Goal: Navigation & Orientation: Find specific page/section

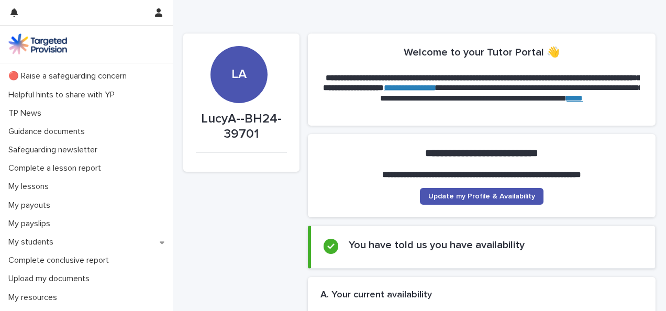
scroll to position [33, 0]
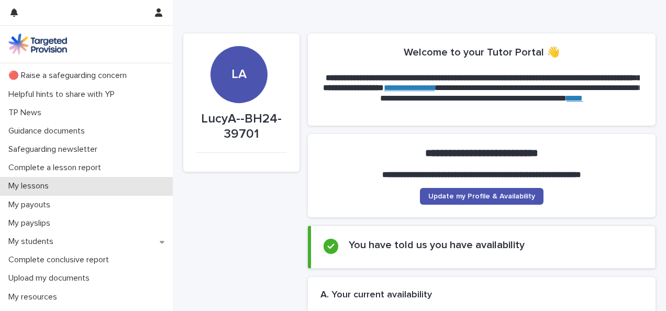
click at [105, 183] on div "My lessons" at bounding box center [86, 186] width 173 height 18
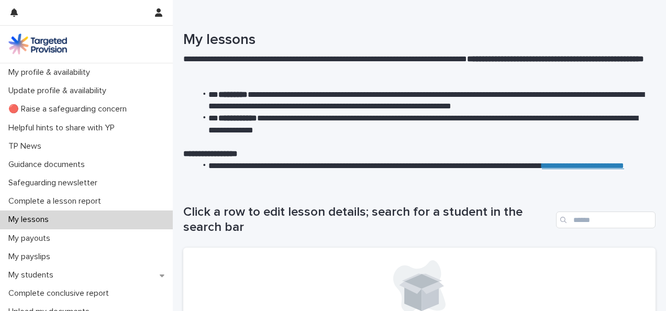
click at [314, 227] on h1 "Click a row to edit lesson details; search for a student in the search bar" at bounding box center [367, 220] width 368 height 30
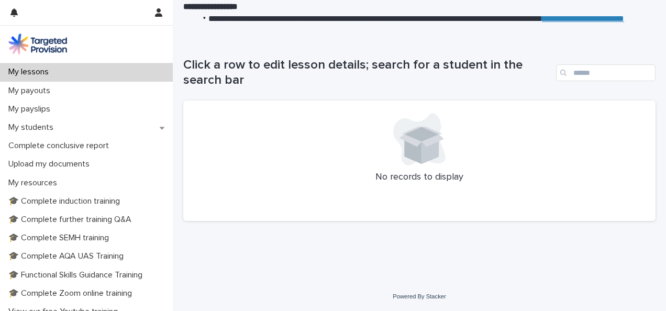
scroll to position [145, 0]
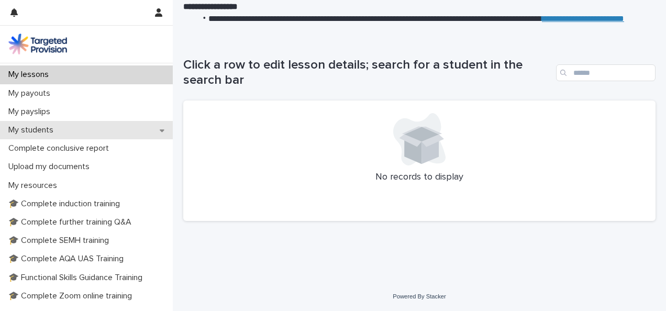
click at [151, 131] on div "My students" at bounding box center [86, 130] width 173 height 18
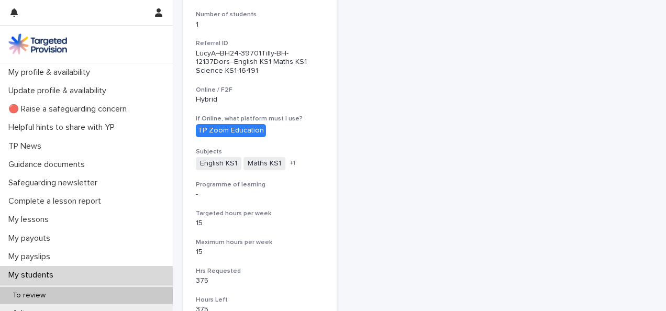
scroll to position [251, 0]
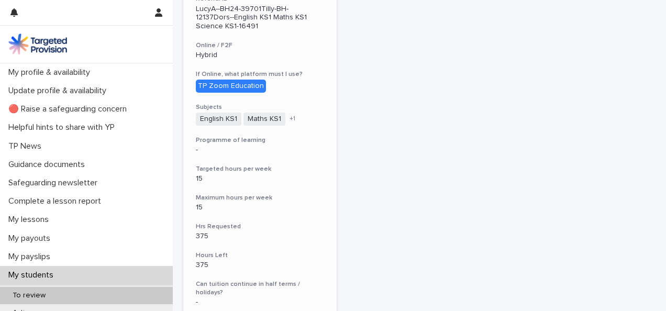
click at [239, 86] on div "TP Zoom Education" at bounding box center [231, 86] width 70 height 13
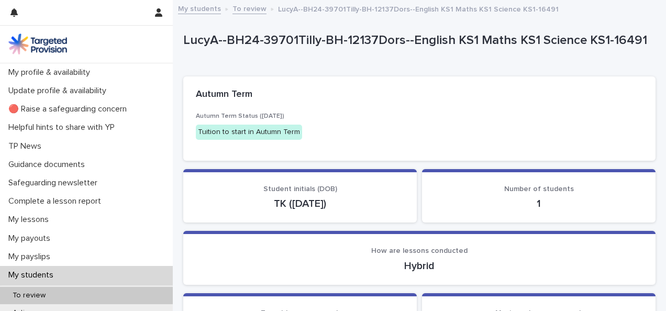
click at [437, 166] on div "Loading... Saving… Autumn Term Autumn Term Status ([DATE]) Tuition to start in …" at bounding box center [419, 122] width 472 height 93
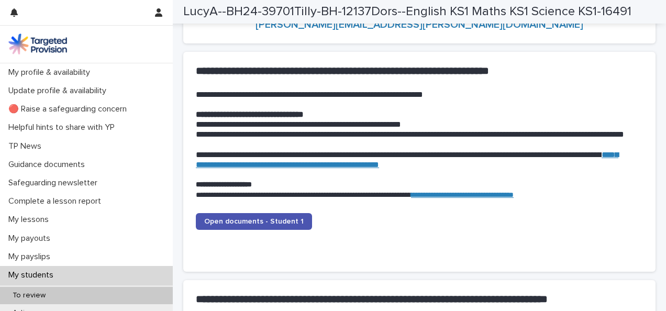
scroll to position [1005, 0]
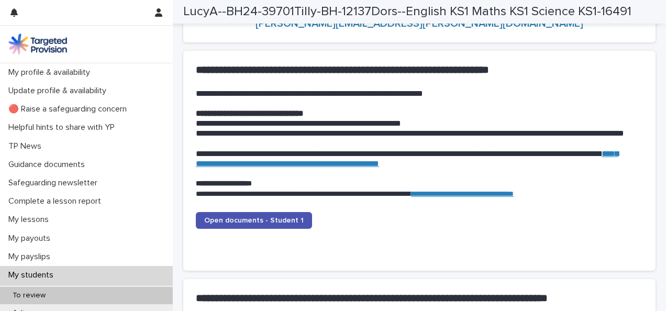
click at [437, 166] on link "**********" at bounding box center [407, 159] width 422 height 18
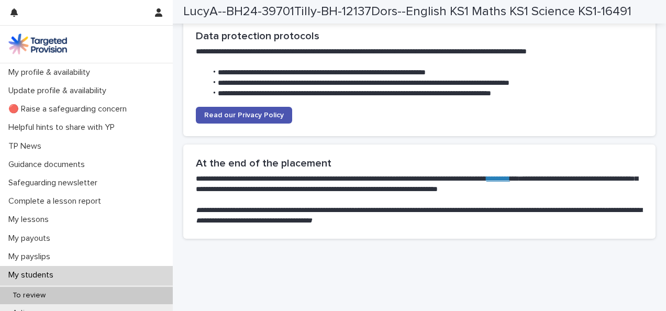
scroll to position [2728, 0]
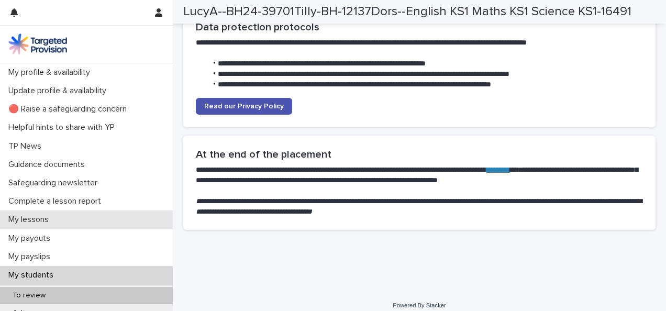
click at [112, 220] on div "My lessons" at bounding box center [86, 219] width 173 height 18
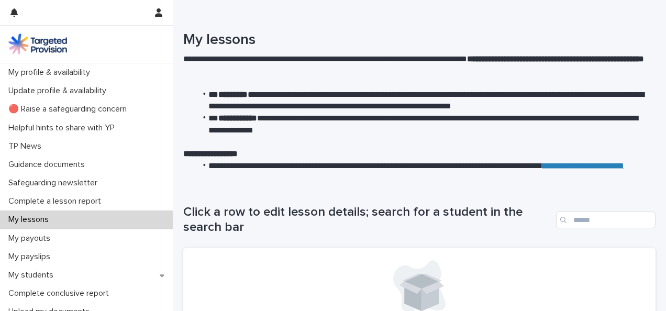
click at [455, 169] on li "**********" at bounding box center [422, 172] width 452 height 24
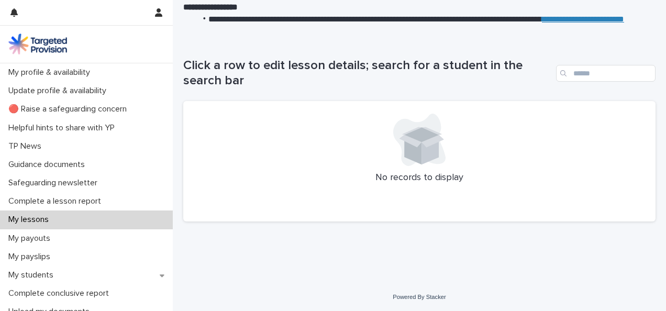
scroll to position [147, 0]
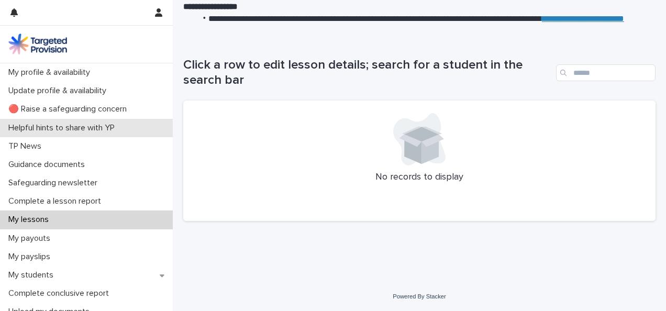
click at [110, 127] on p "Helpful hints to share with YP" at bounding box center [63, 128] width 119 height 10
